Goal: Information Seeking & Learning: Learn about a topic

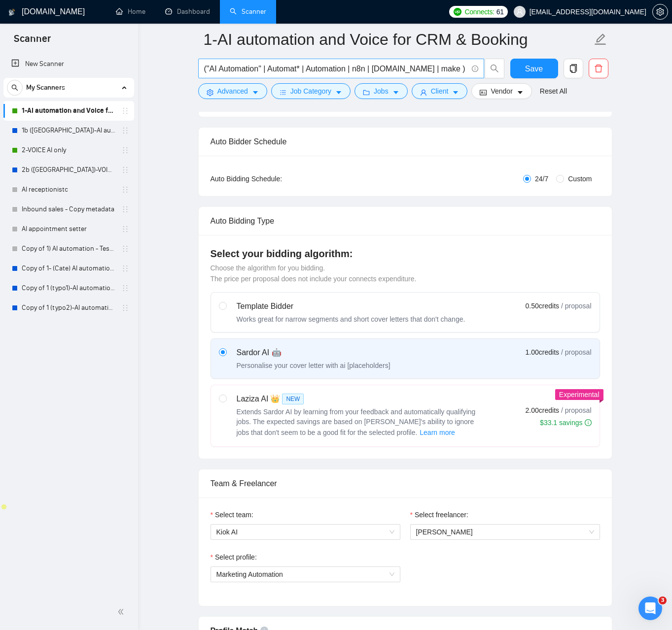
scroll to position [136, 0]
drag, startPoint x: 403, startPoint y: 19, endPoint x: 391, endPoint y: 20, distance: 11.9
click at [398, 19] on ul "Home Dashboard Scanner" at bounding box center [272, 12] width 341 height 24
click at [443, 8] on ul "Home Dashboard Scanner" at bounding box center [272, 12] width 341 height 24
click at [178, 16] on link "Dashboard" at bounding box center [187, 11] width 45 height 8
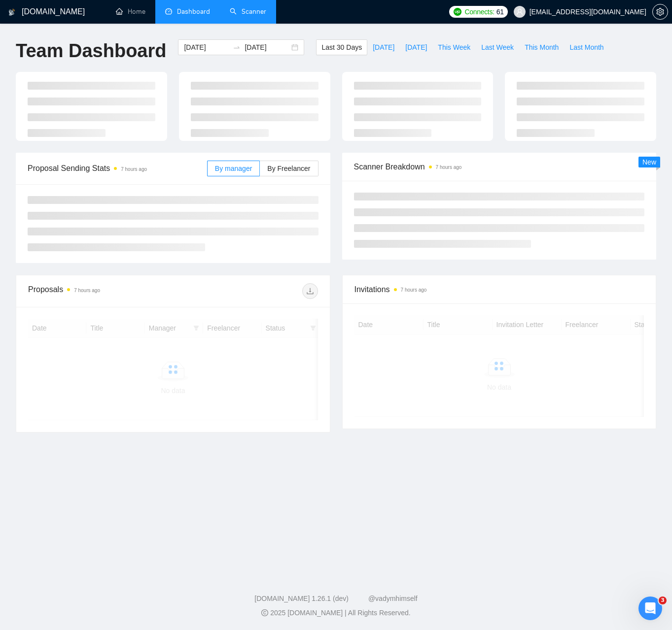
click at [249, 14] on link "Scanner" at bounding box center [248, 11] width 36 height 8
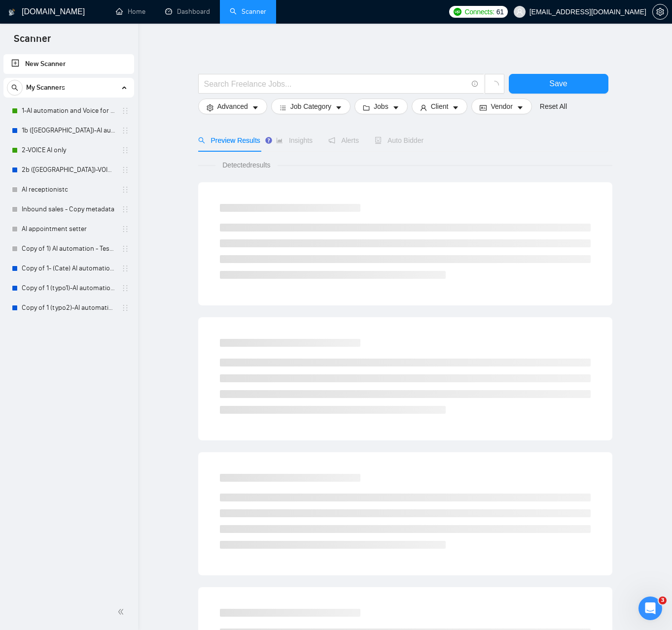
scroll to position [0, 0]
click at [205, 9] on link "Dashboard" at bounding box center [187, 11] width 45 height 8
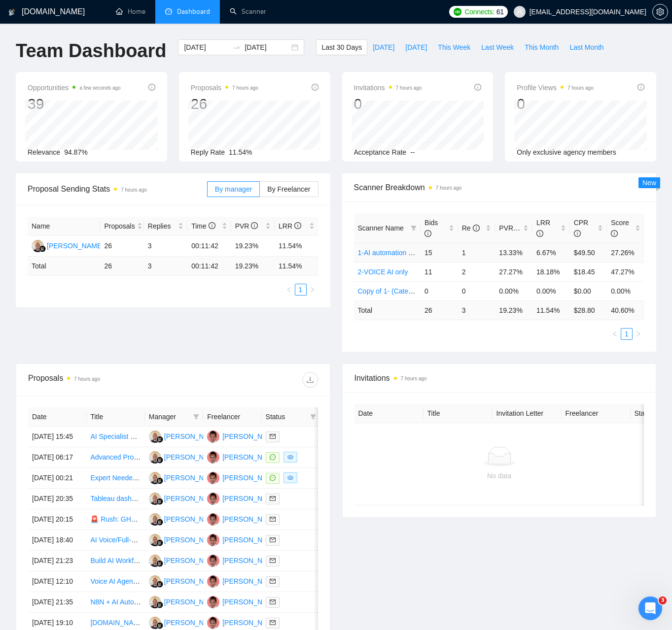
scroll to position [1, 0]
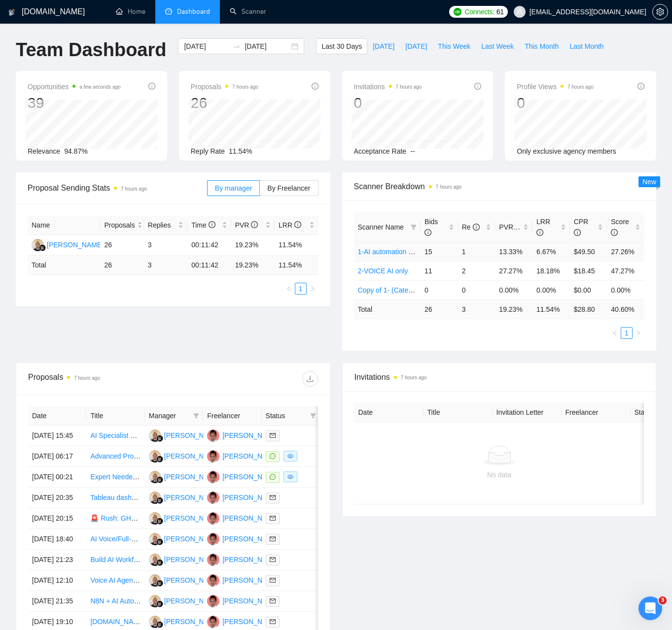
click at [506, 250] on td "13.33%" at bounding box center [513, 251] width 37 height 19
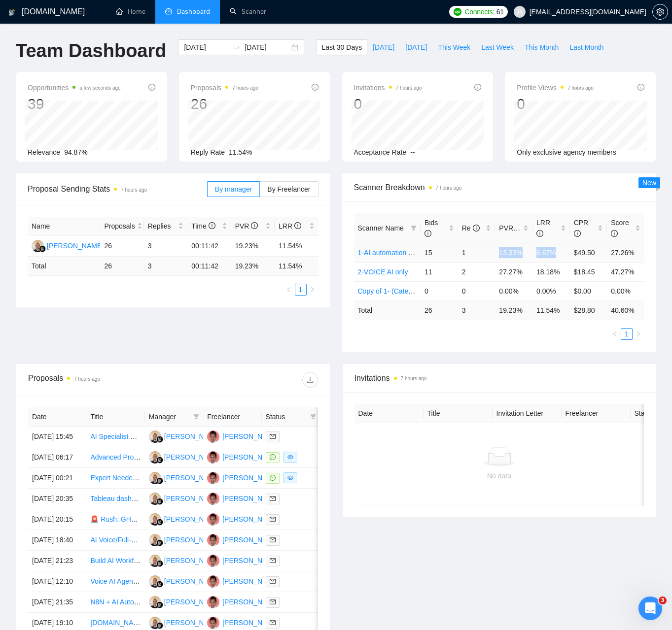
drag, startPoint x: 506, startPoint y: 250, endPoint x: 551, endPoint y: 252, distance: 44.9
click at [551, 252] on tr "1-AI automation and Voice for CRM & Booking 15 1 13.33% 6.67% $49.50 27.26%" at bounding box center [499, 252] width 291 height 19
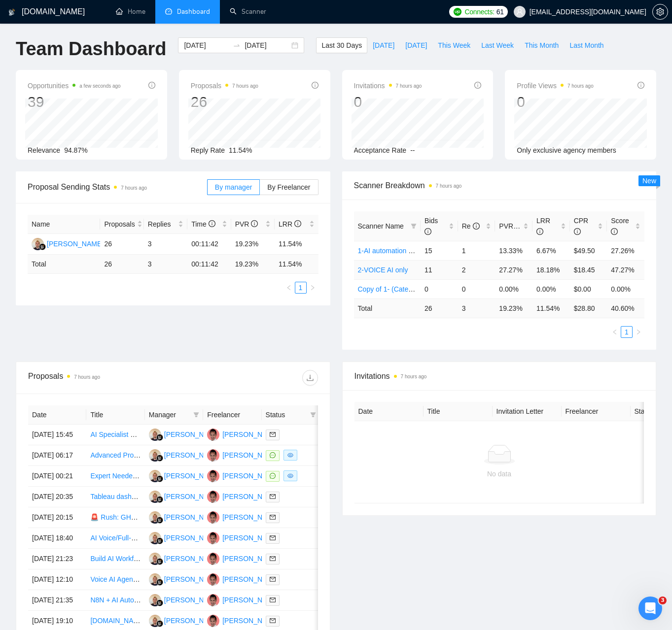
click at [508, 267] on td "27.27%" at bounding box center [513, 269] width 37 height 19
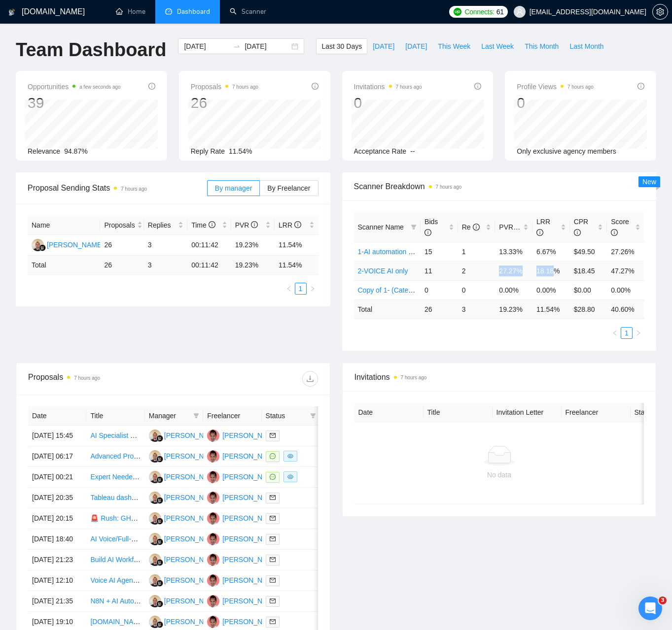
drag, startPoint x: 508, startPoint y: 267, endPoint x: 545, endPoint y: 269, distance: 36.6
click at [549, 269] on tr "2-VOICE AI only 11 2 27.27% 18.18% $18.45 47.27%" at bounding box center [499, 270] width 291 height 19
click at [505, 270] on td "27.27%" at bounding box center [513, 270] width 37 height 19
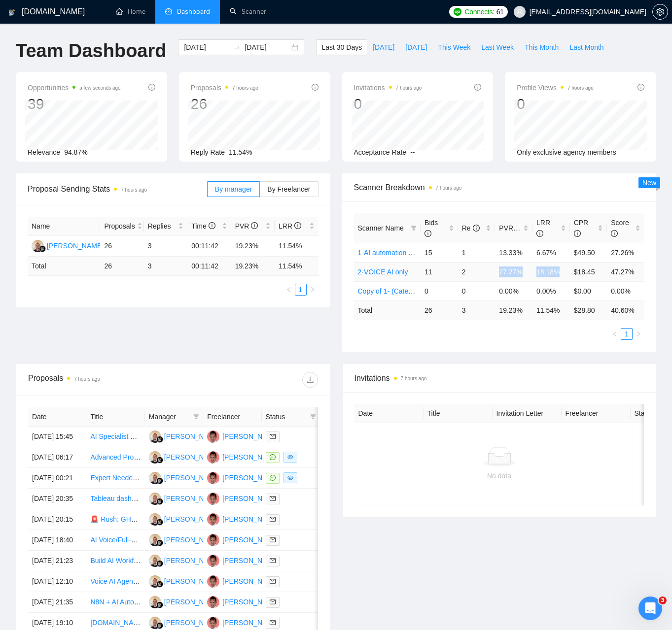
drag, startPoint x: 505, startPoint y: 270, endPoint x: 554, endPoint y: 271, distance: 48.8
click at [554, 271] on tr "2-VOICE AI only 11 2 27.27% 18.18% $18.45 47.27%" at bounding box center [499, 271] width 291 height 19
click at [505, 269] on td "27.27%" at bounding box center [513, 271] width 37 height 19
drag, startPoint x: 505, startPoint y: 269, endPoint x: 540, endPoint y: 269, distance: 36.0
click at [540, 269] on tr "2-VOICE AI only 11 2 27.27% 18.18% $18.45 47.27%" at bounding box center [499, 271] width 291 height 19
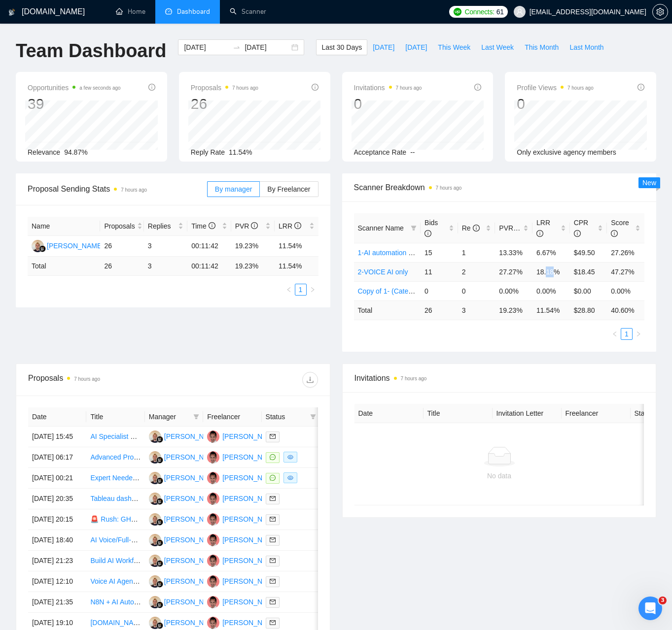
click at [546, 272] on td "18.18%" at bounding box center [550, 271] width 37 height 19
drag, startPoint x: 546, startPoint y: 272, endPoint x: 501, endPoint y: 254, distance: 48.9
click at [506, 269] on tr "2-VOICE AI only 11 2 27.27% 18.18% $18.45 47.27%" at bounding box center [499, 271] width 291 height 19
click at [502, 252] on td "13.33%" at bounding box center [513, 252] width 37 height 19
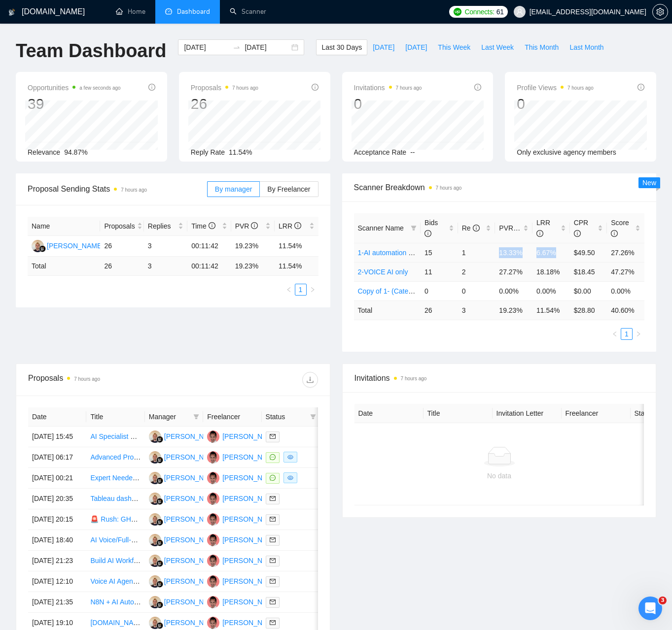
drag, startPoint x: 502, startPoint y: 252, endPoint x: 558, endPoint y: 268, distance: 58.3
click at [558, 256] on tr "1-AI automation and Voice for CRM & Booking 15 1 13.33% 6.67% $49.50 27.26%" at bounding box center [499, 252] width 291 height 19
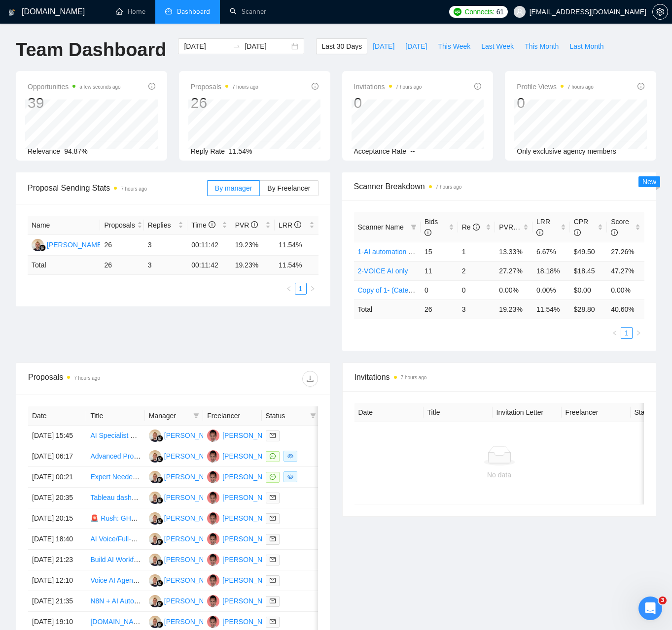
click at [559, 273] on td "18.18%" at bounding box center [550, 270] width 37 height 19
drag, startPoint x: 560, startPoint y: 273, endPoint x: 548, endPoint y: 267, distance: 13.3
click at [559, 273] on td "18.18%" at bounding box center [550, 270] width 37 height 19
drag, startPoint x: 548, startPoint y: 267, endPoint x: 500, endPoint y: 242, distance: 54.0
click at [499, 242] on tbody "1-AI automation and Voice for CRM & Booking 15 1 13.33% 6.67% $49.50 27.26% 2-V…" at bounding box center [499, 271] width 291 height 58
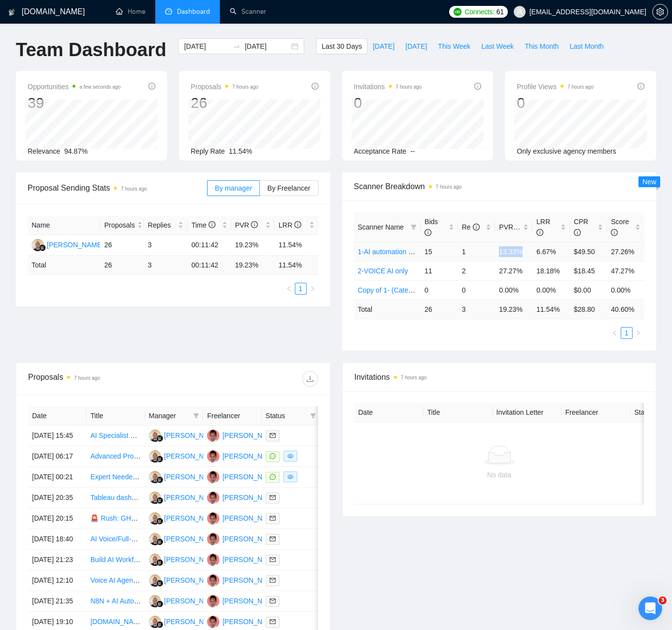
click at [505, 245] on td "13.33%" at bounding box center [513, 251] width 37 height 19
drag, startPoint x: 509, startPoint y: 246, endPoint x: 556, endPoint y: 273, distance: 54.1
click at [582, 272] on tbody "1-AI automation and Voice for CRM & Booking 15 1 13.33% 6.67% $49.50 27.26% 2-V…" at bounding box center [499, 271] width 291 height 58
click at [556, 273] on td "18.18%" at bounding box center [550, 270] width 37 height 19
drag, startPoint x: 556, startPoint y: 273, endPoint x: 511, endPoint y: 250, distance: 50.0
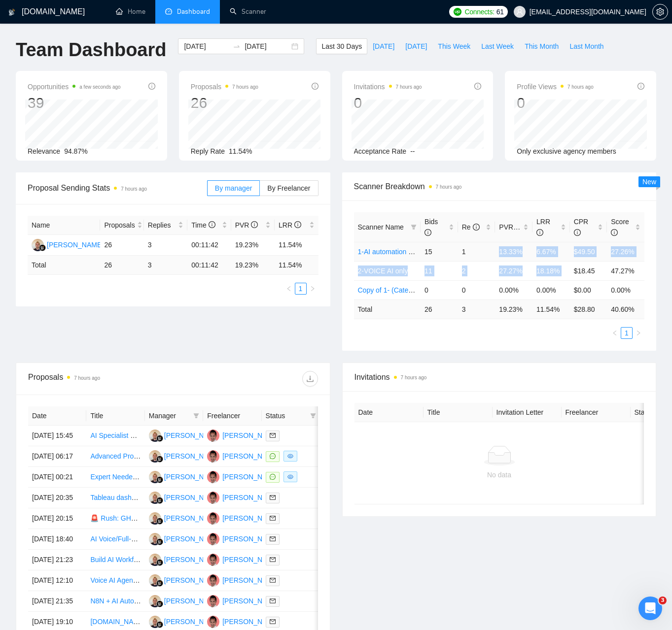
click at [511, 250] on tbody "1-AI automation and Voice for CRM & Booking 15 1 13.33% 6.67% $49.50 27.26% 2-V…" at bounding box center [499, 271] width 291 height 58
click at [511, 250] on td "13.33%" at bounding box center [513, 251] width 37 height 19
click at [512, 251] on td "13.33%" at bounding box center [513, 251] width 37 height 19
drag, startPoint x: 512, startPoint y: 251, endPoint x: 555, endPoint y: 274, distance: 49.0
click at [554, 276] on tbody "1-AI automation and Voice for CRM & Booking 15 1 13.33% 6.67% $49.50 27.26% 2-V…" at bounding box center [499, 271] width 291 height 58
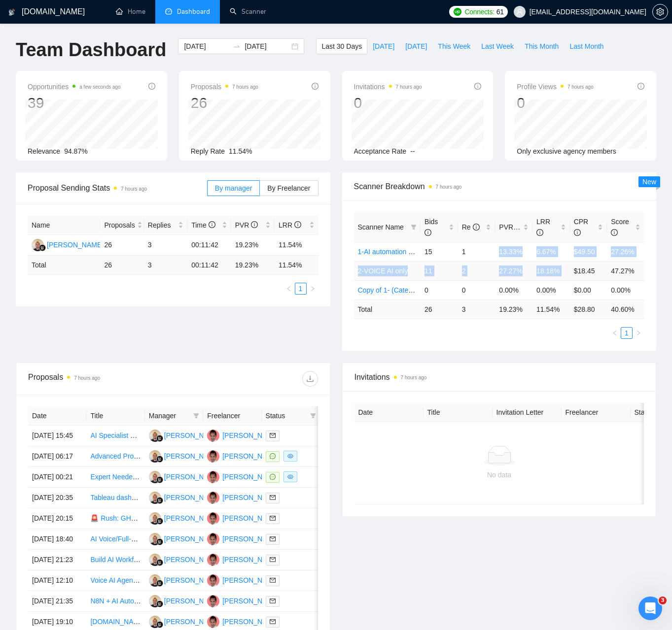
scroll to position [0, 0]
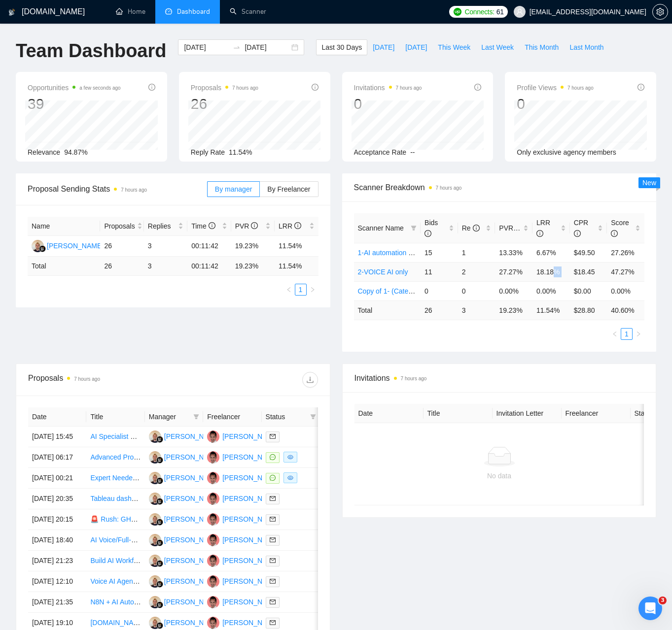
click at [556, 273] on td "18.18%" at bounding box center [550, 271] width 37 height 19
click at [557, 273] on td "18.18%" at bounding box center [550, 271] width 37 height 19
drag, startPoint x: 556, startPoint y: 273, endPoint x: 513, endPoint y: 257, distance: 45.7
click at [512, 258] on tbody "1-AI automation and Voice for CRM & Booking 15 1 13.33% 6.67% $49.50 27.26% 2-V…" at bounding box center [499, 272] width 291 height 58
drag, startPoint x: 519, startPoint y: 258, endPoint x: 521, endPoint y: 276, distance: 18.3
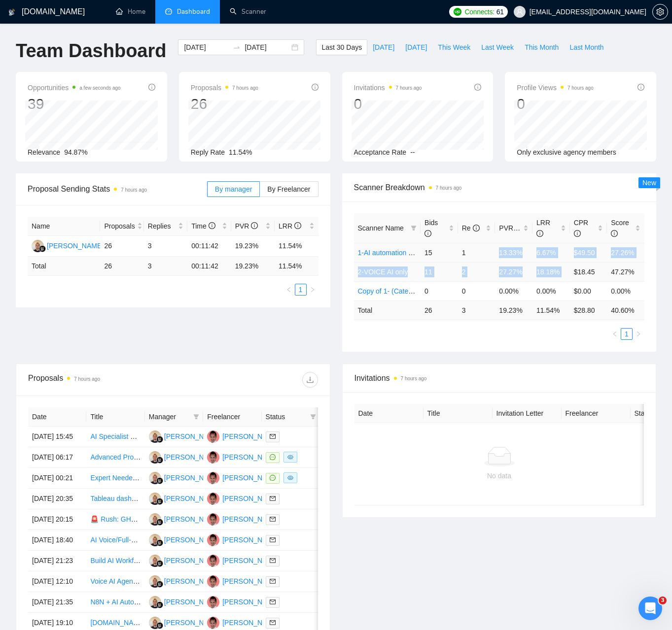
click at [519, 258] on td "13.33%" at bounding box center [513, 252] width 37 height 19
